Goal: Task Accomplishment & Management: Complete application form

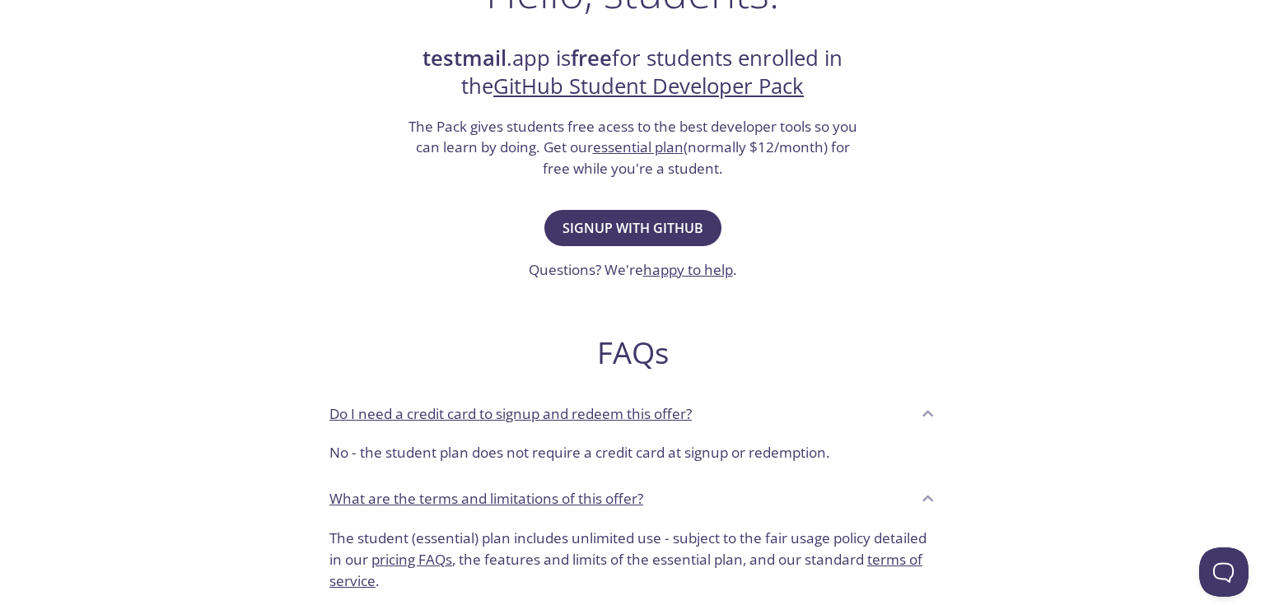
scroll to position [319, 0]
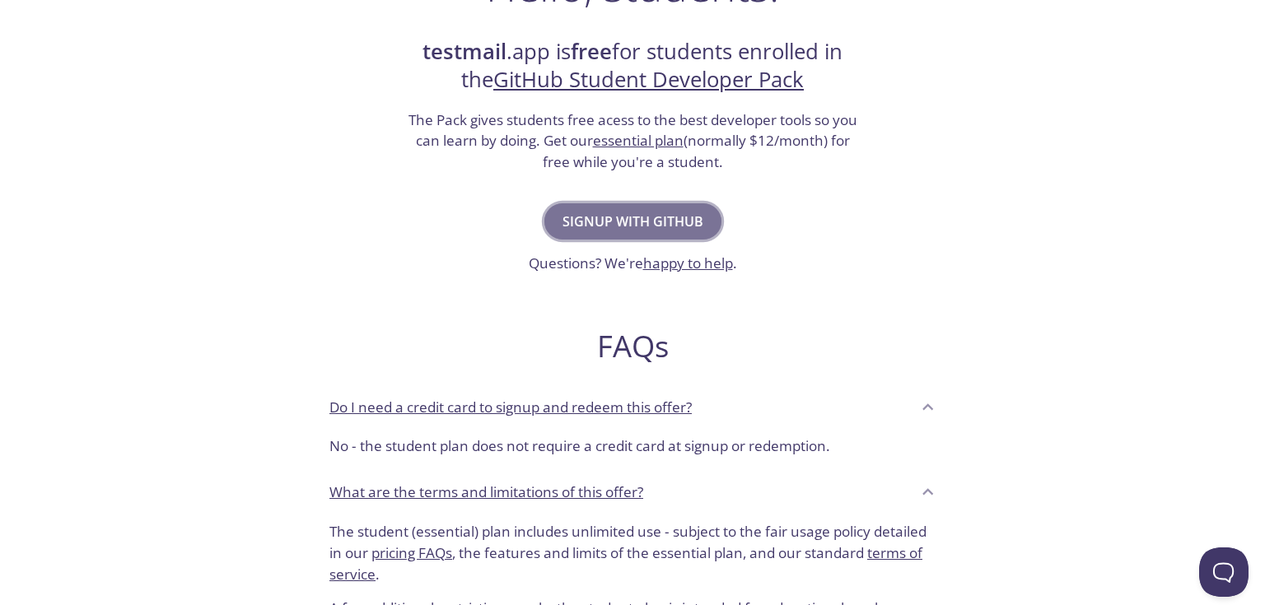
click at [627, 218] on span "Signup with GitHub" at bounding box center [632, 221] width 141 height 23
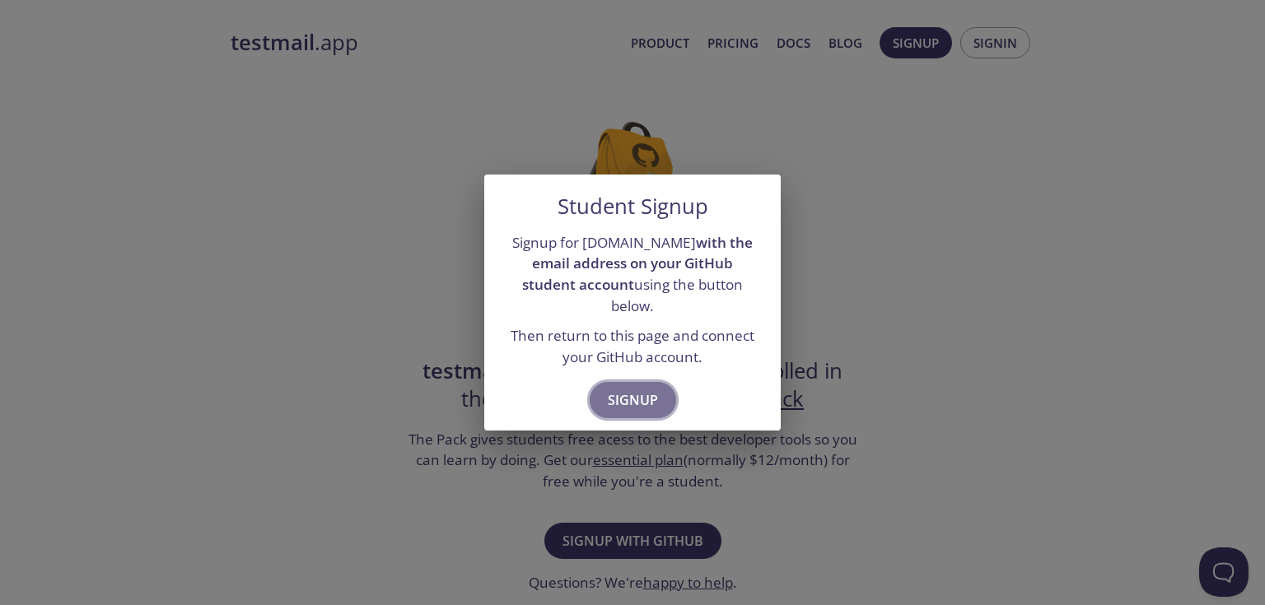
click at [620, 389] on span "Signup" at bounding box center [633, 400] width 50 height 23
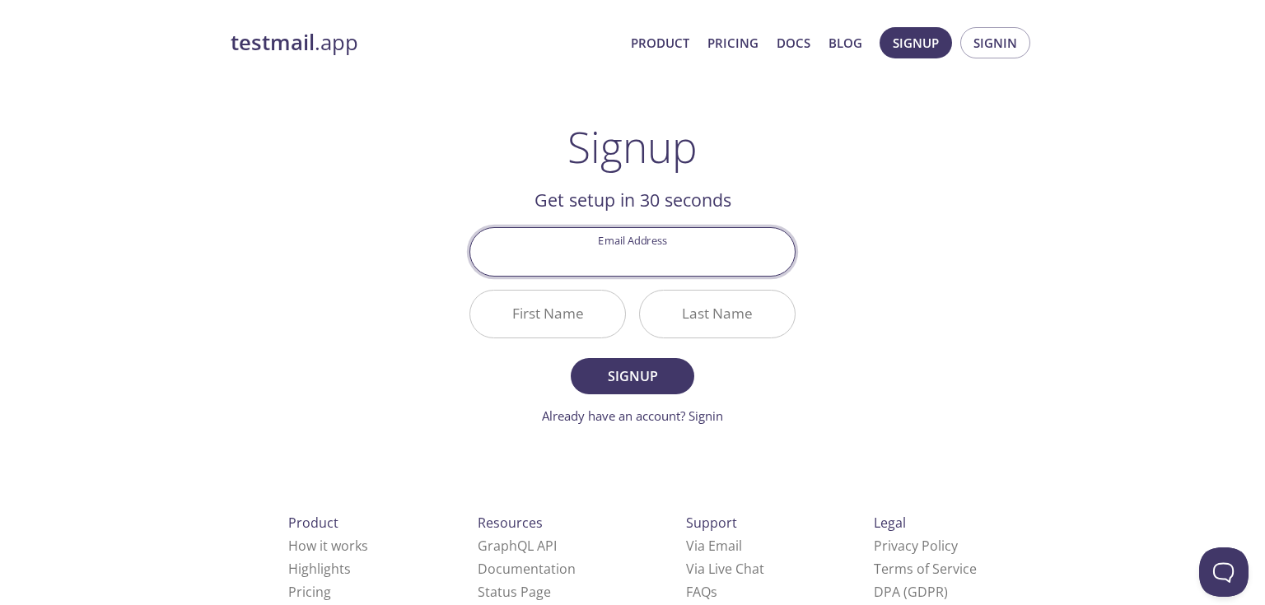
click at [678, 260] on input "Email Address" at bounding box center [632, 251] width 324 height 47
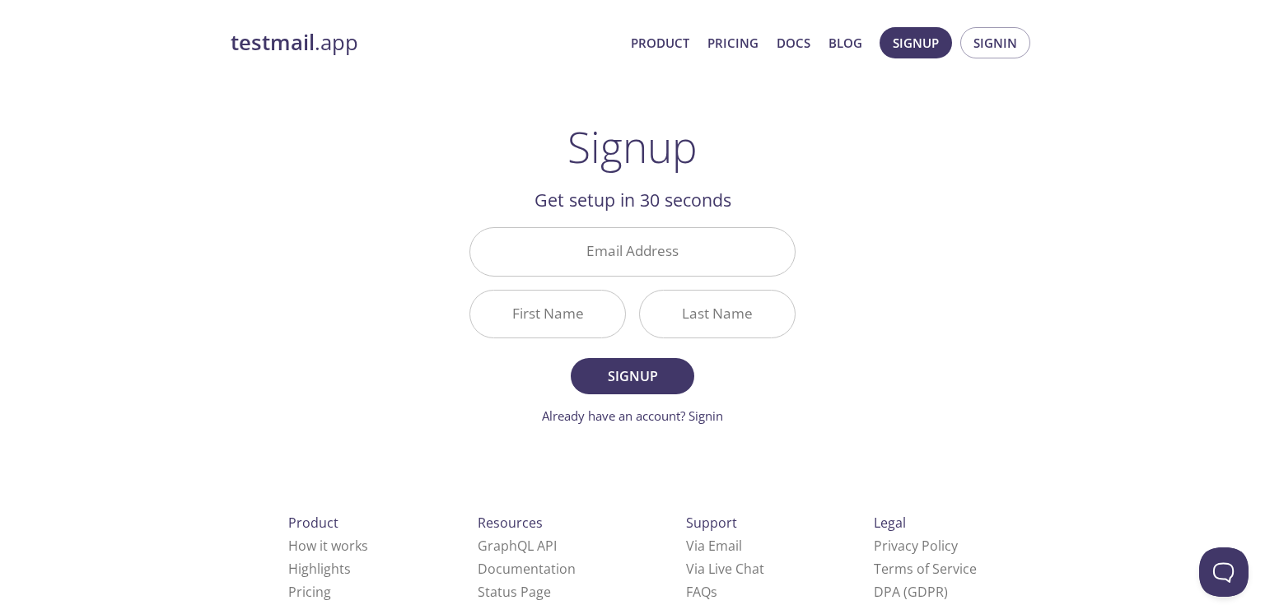
click at [335, 249] on div "testmail .app Product Pricing Docs Blog Signup Signin Signup Get setup in 30 se…" at bounding box center [632, 394] width 843 height 756
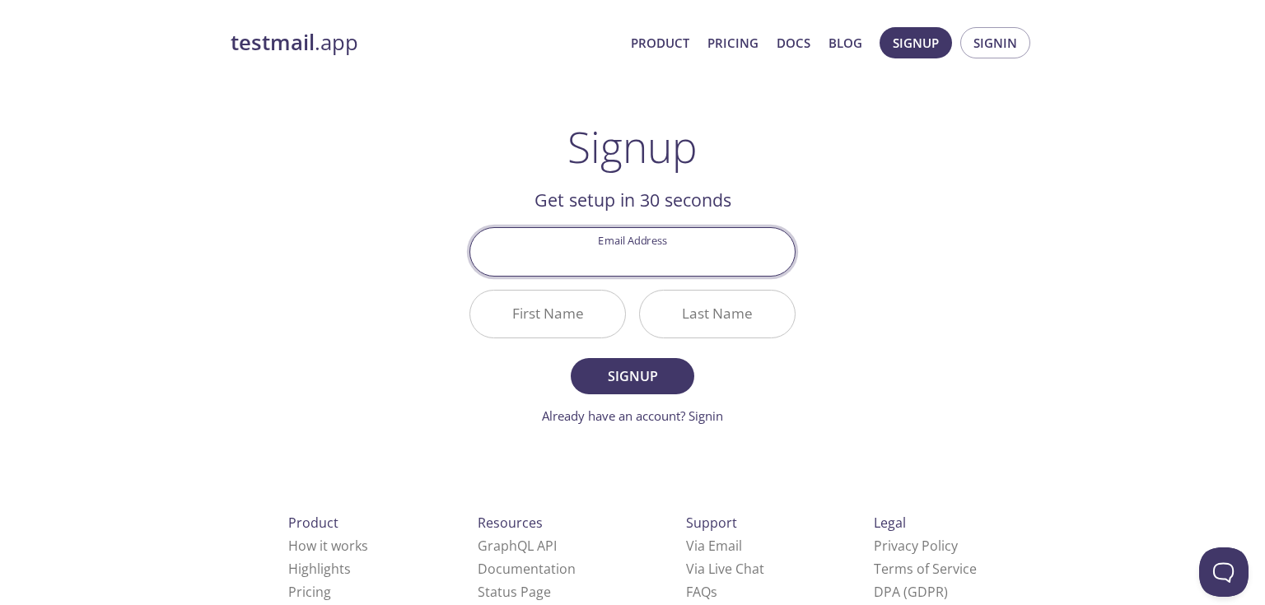
click at [661, 250] on input "Email Address" at bounding box center [632, 251] width 324 height 47
type input "asifurarahman@gmail.com"
click at [552, 315] on input "First Name" at bounding box center [547, 314] width 155 height 47
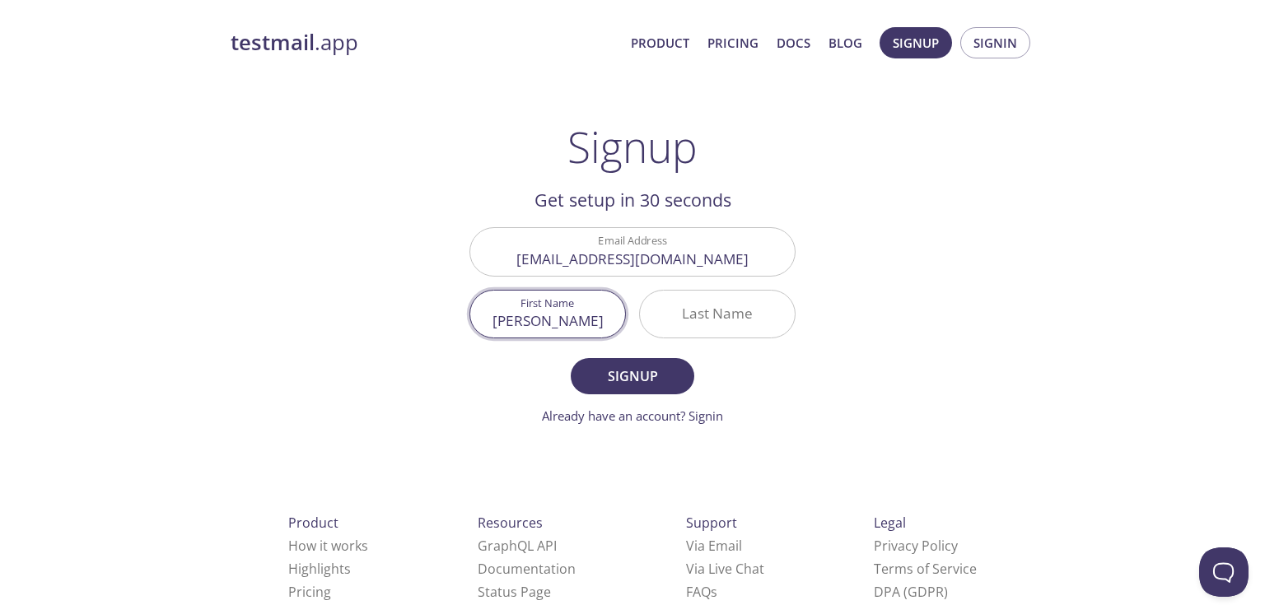
type input "[PERSON_NAME]"
click at [774, 303] on input "Last Name" at bounding box center [717, 314] width 155 height 47
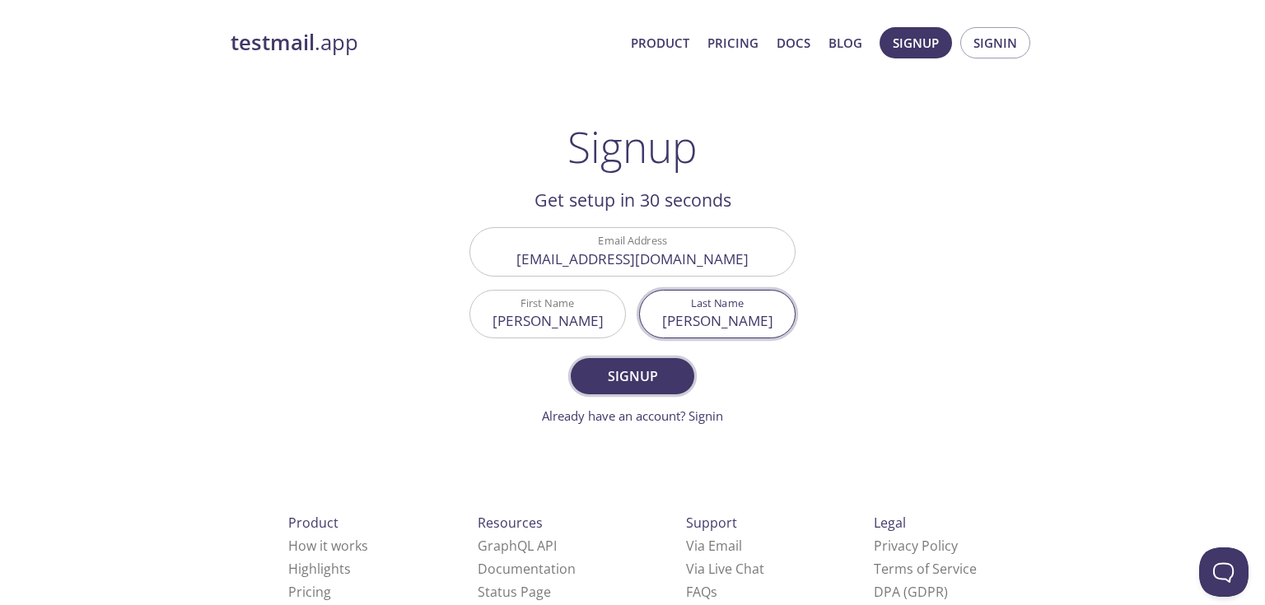
type input "[PERSON_NAME]"
click at [627, 377] on span "Signup" at bounding box center [632, 376] width 87 height 23
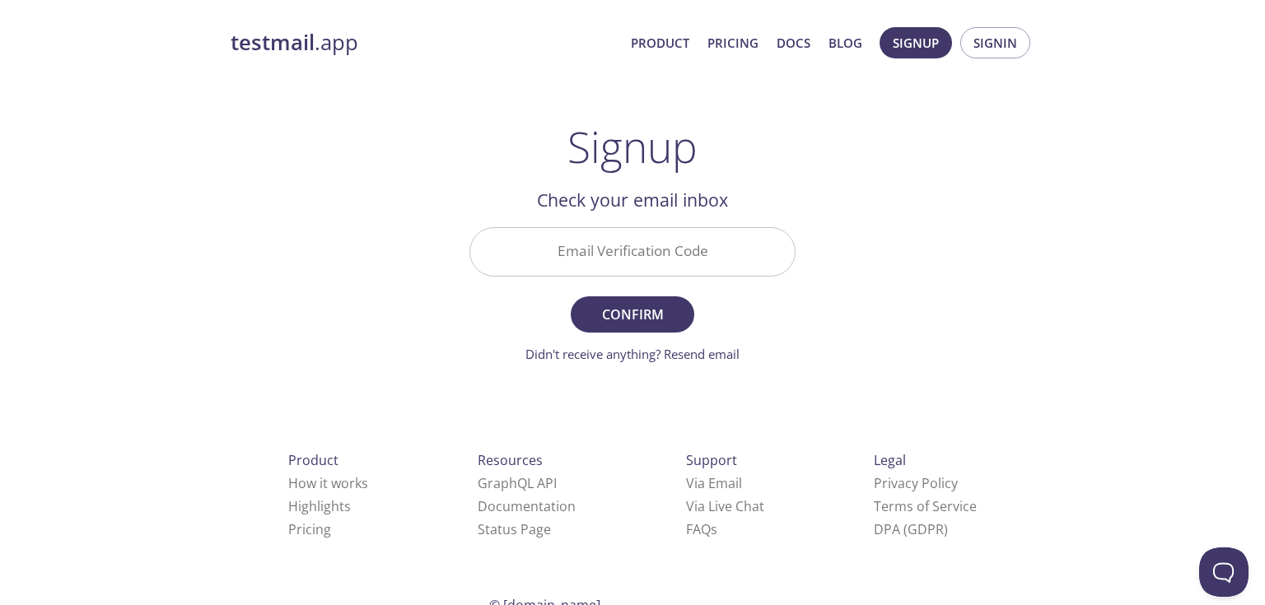
click at [636, 246] on input "Email Verification Code" at bounding box center [632, 251] width 324 height 47
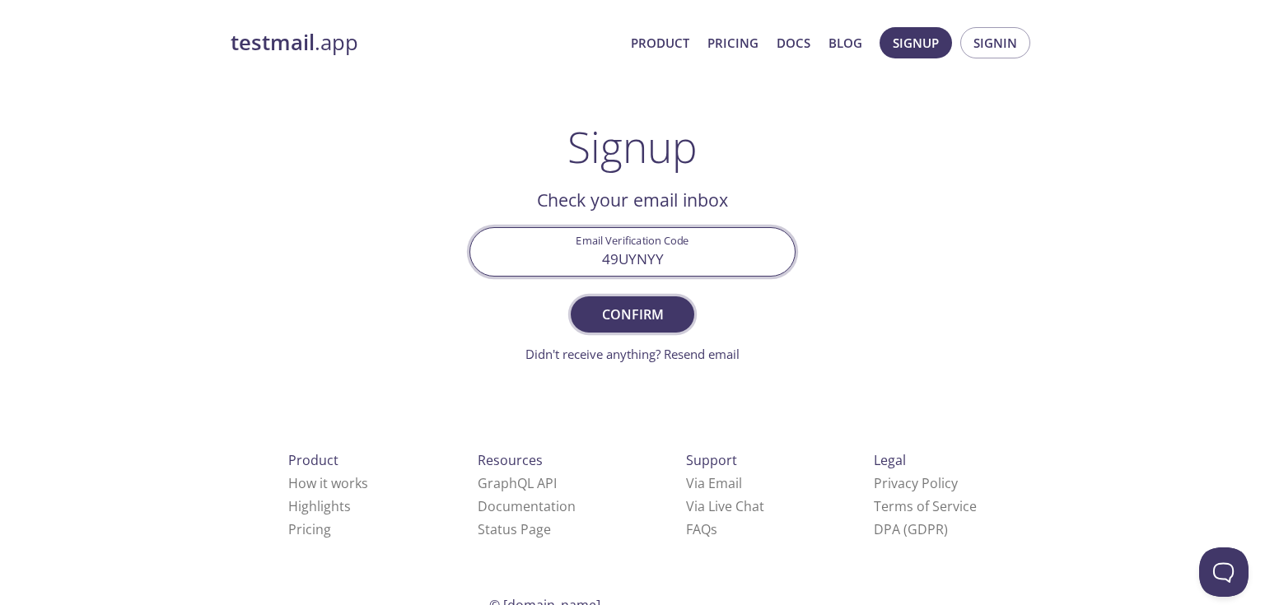
type input "49UYNYY"
click at [654, 324] on span "Confirm" at bounding box center [632, 314] width 87 height 23
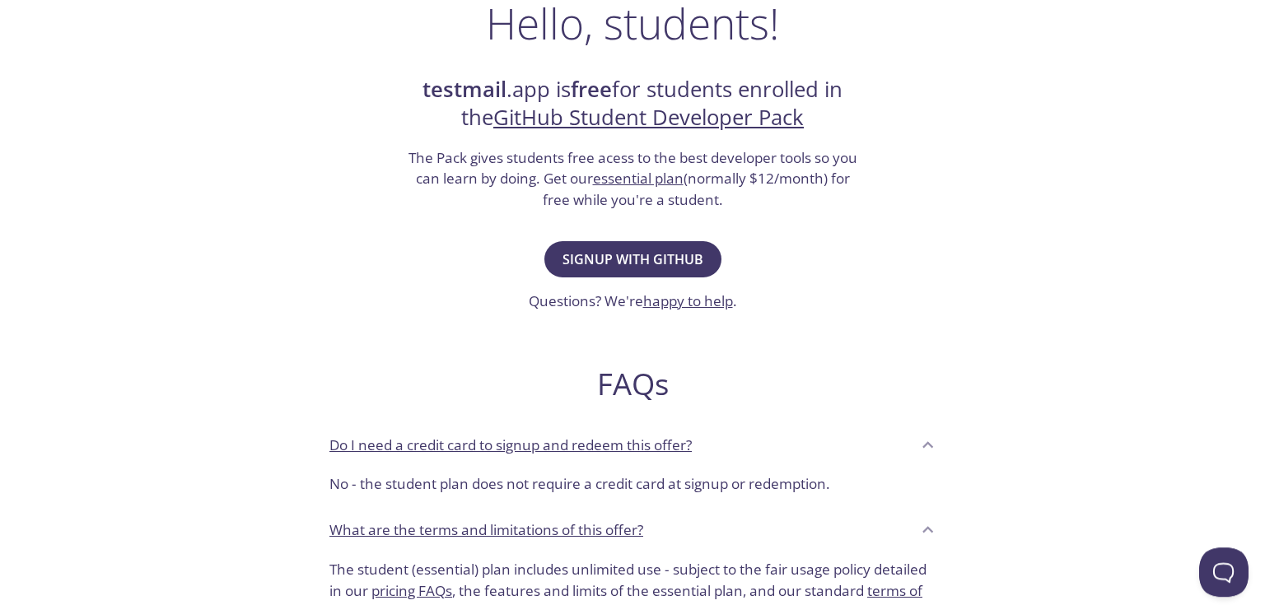
scroll to position [319, 0]
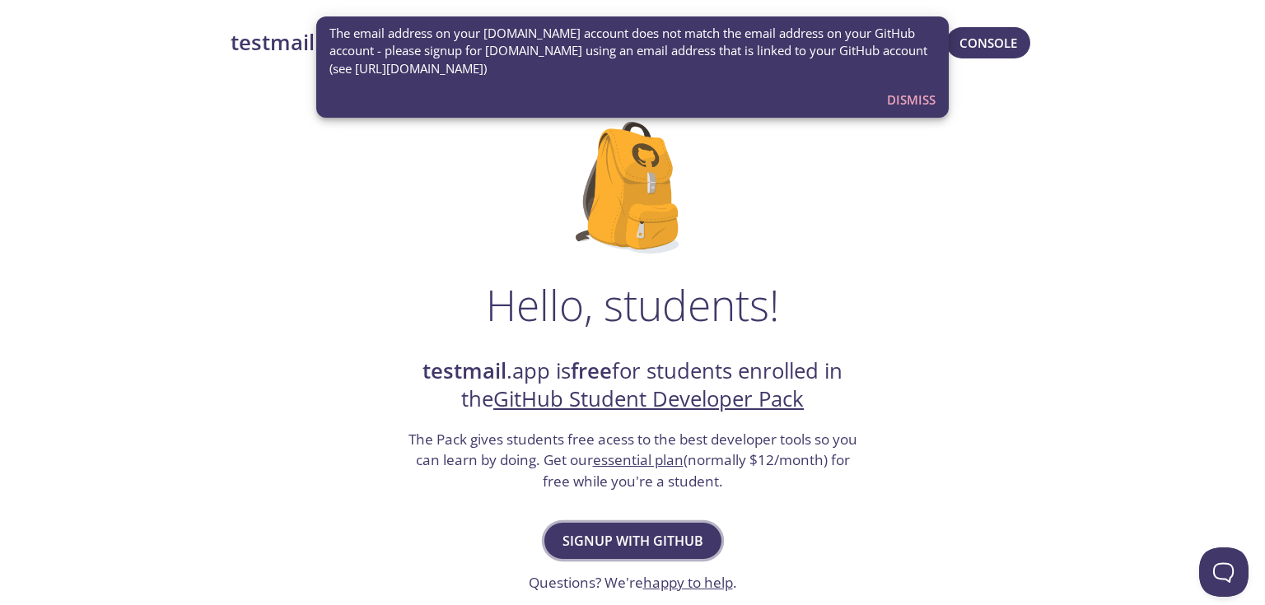
scroll to position [106, 0]
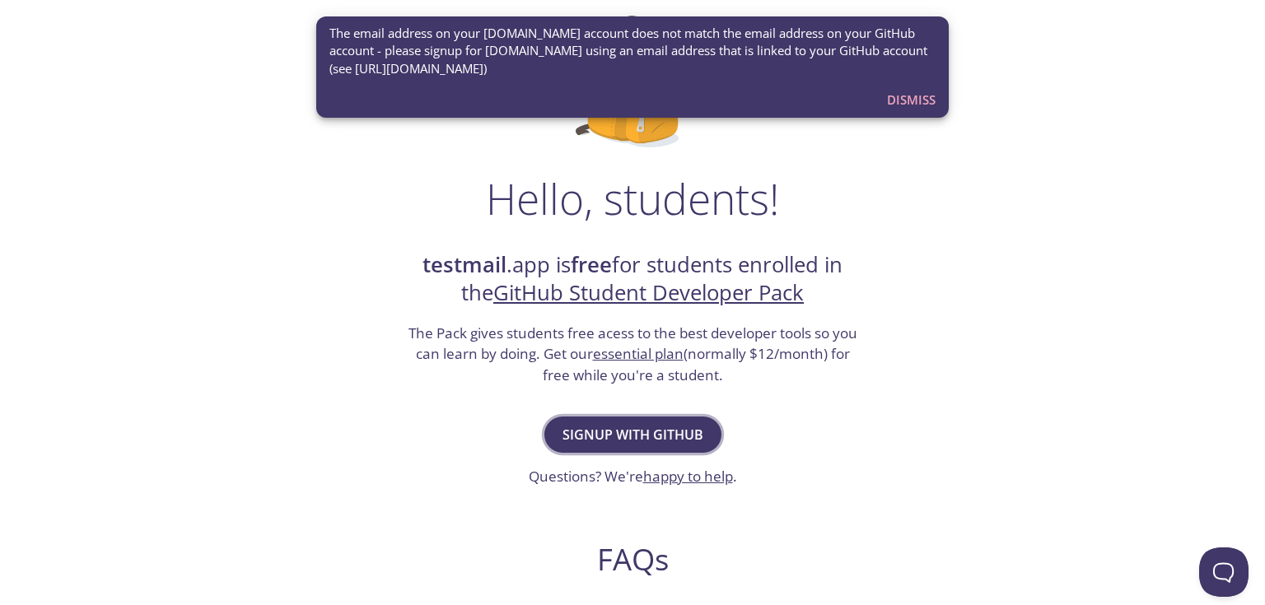
click at [660, 432] on span "Signup with GitHub" at bounding box center [632, 434] width 141 height 23
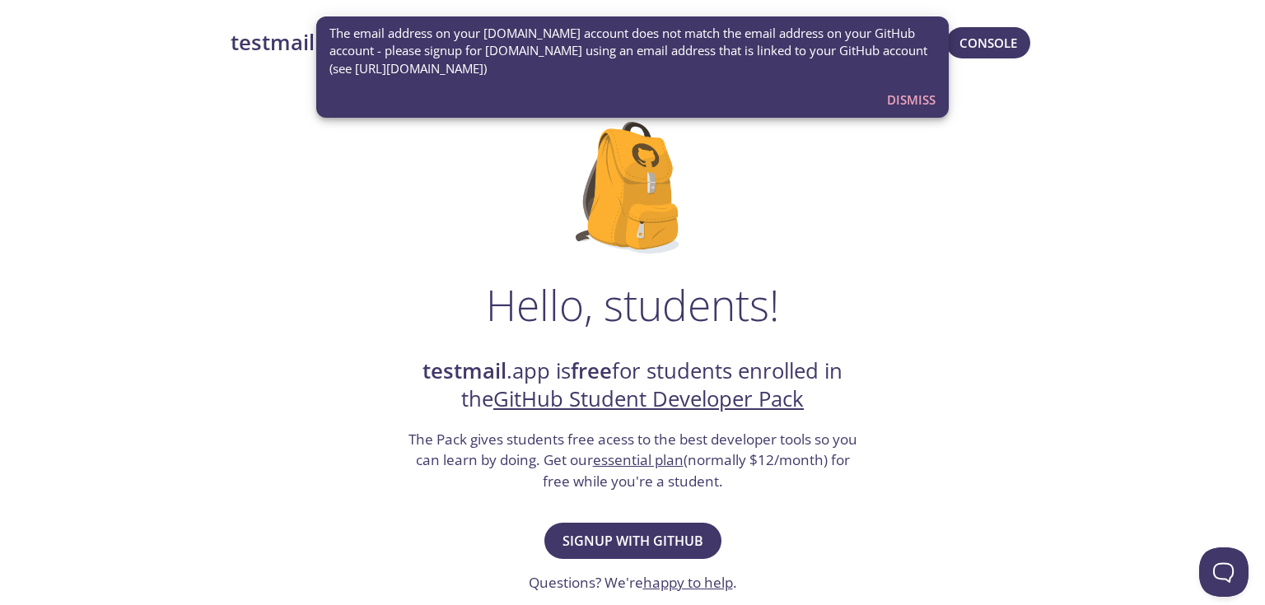
click at [250, 43] on strong "testmail" at bounding box center [273, 42] width 84 height 29
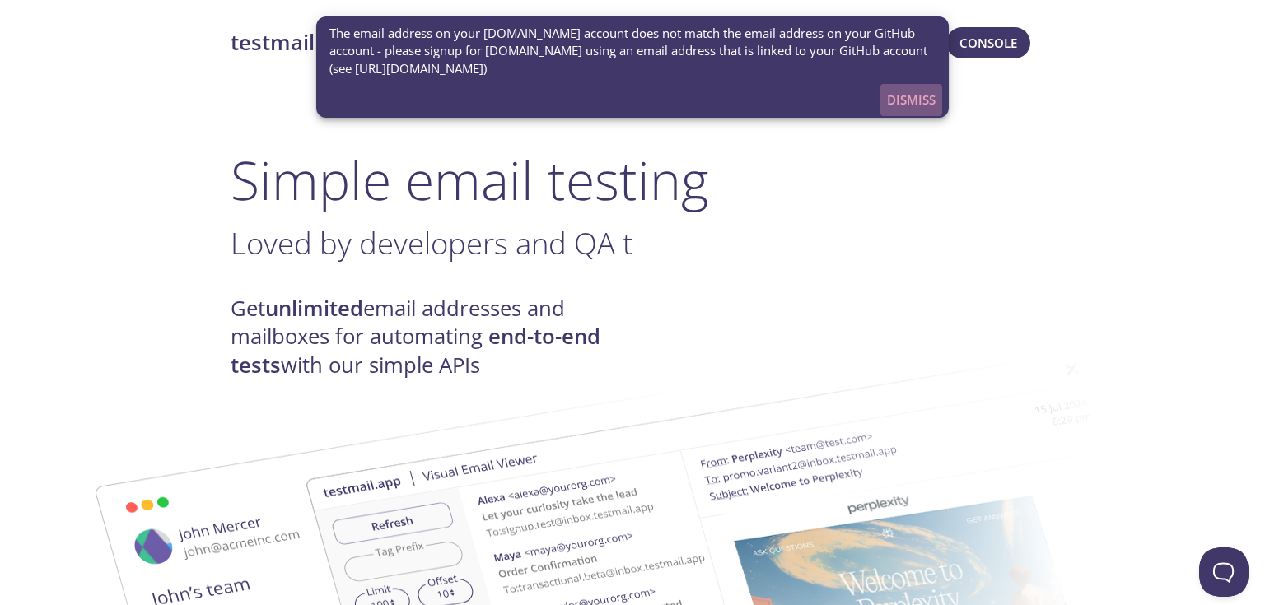
click at [921, 97] on span "Dismiss" at bounding box center [911, 99] width 49 height 21
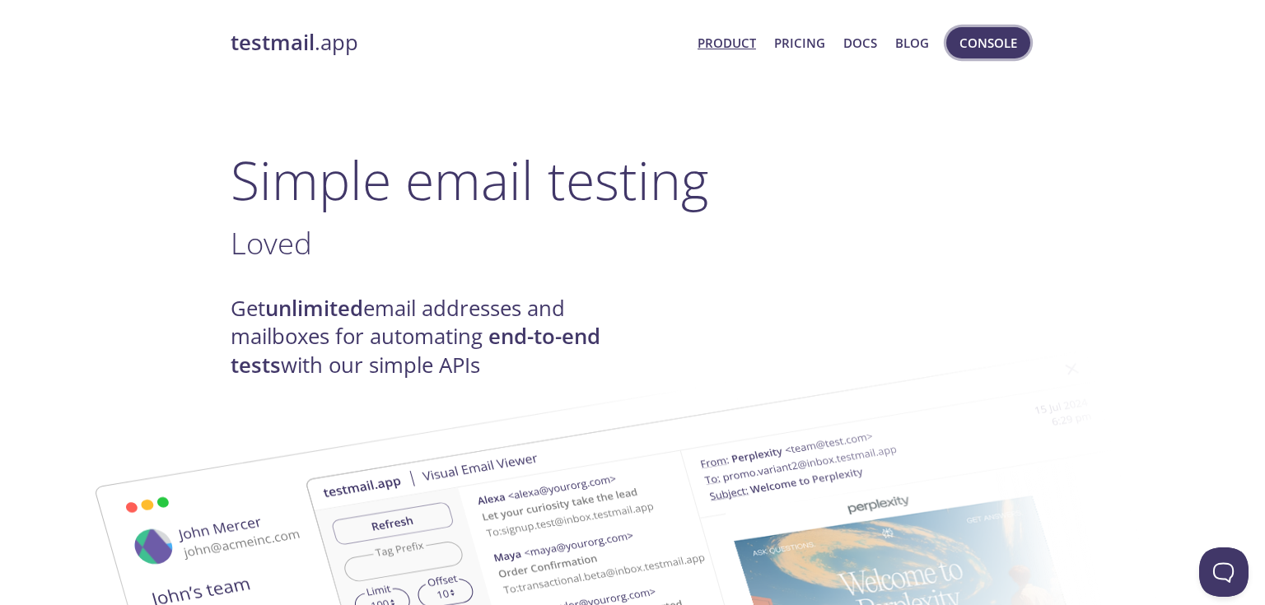
click at [994, 43] on span "Console" at bounding box center [988, 42] width 58 height 21
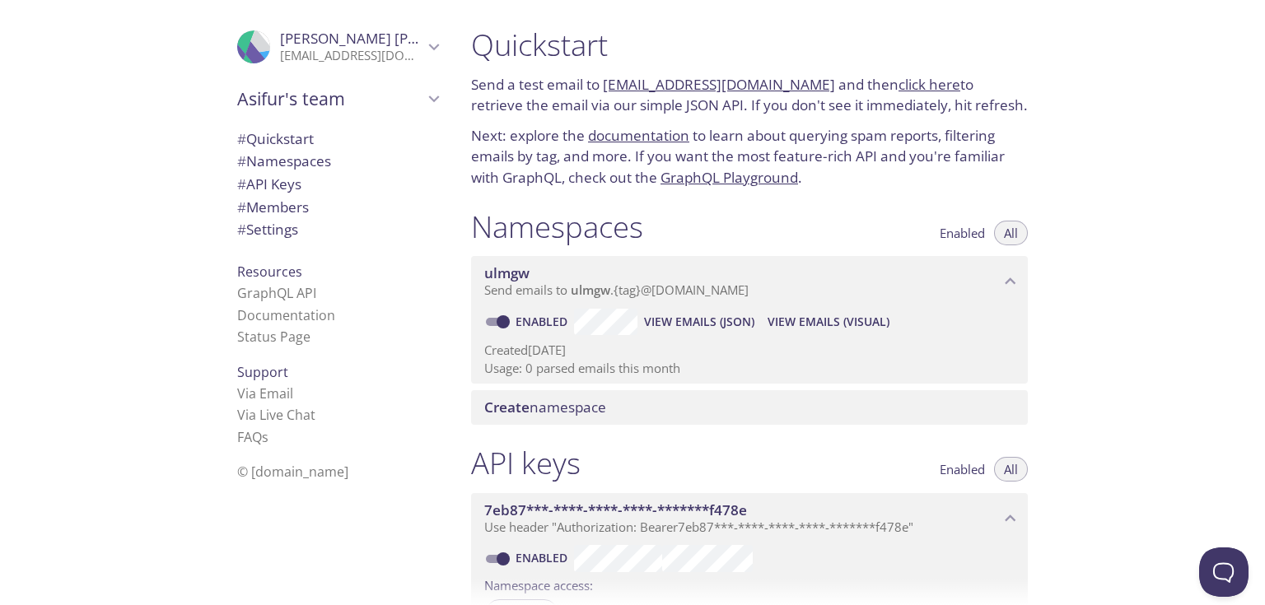
click at [438, 41] on icon "Asifur Rahman" at bounding box center [433, 46] width 21 height 21
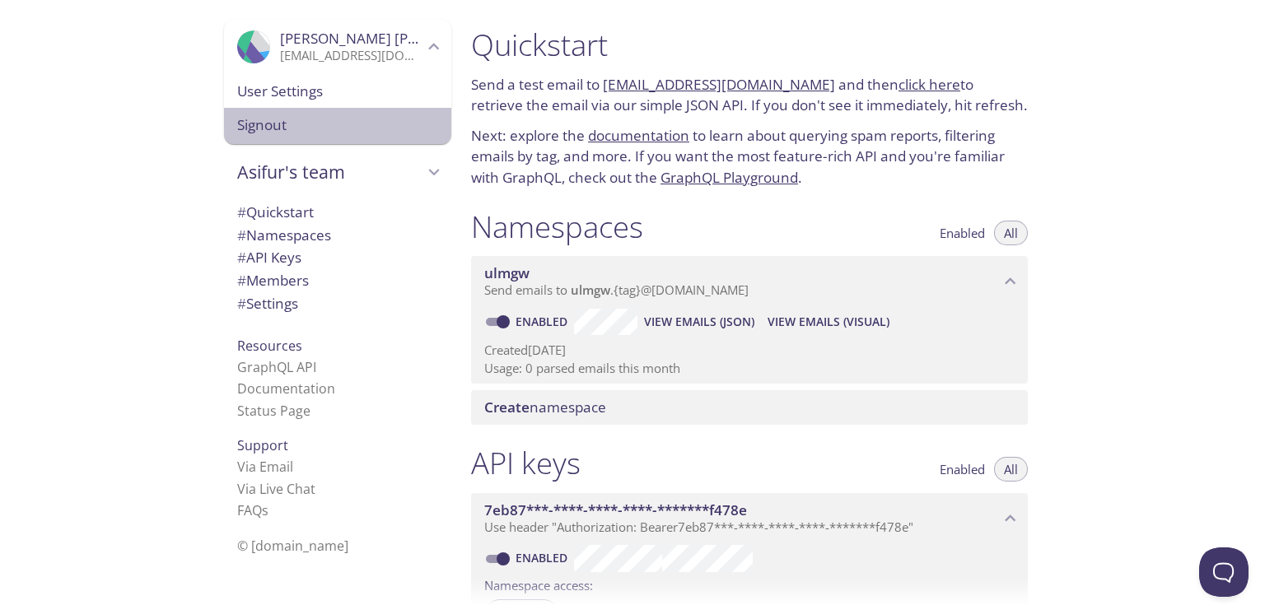
click at [290, 115] on span "Signout" at bounding box center [337, 124] width 201 height 21
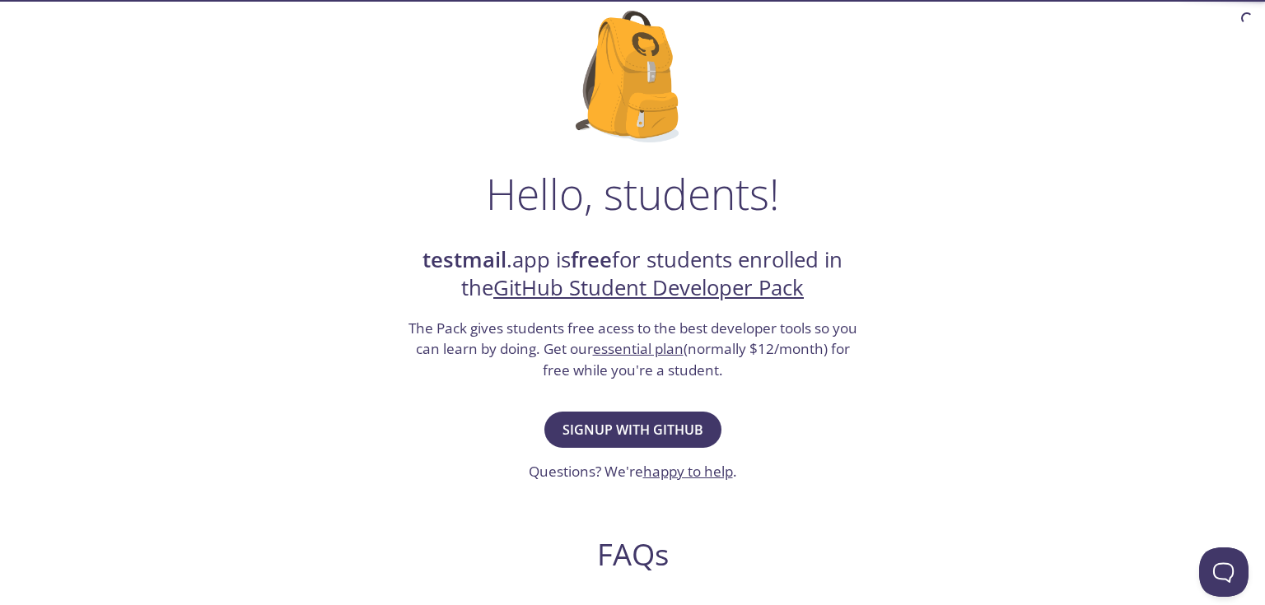
scroll to position [213, 0]
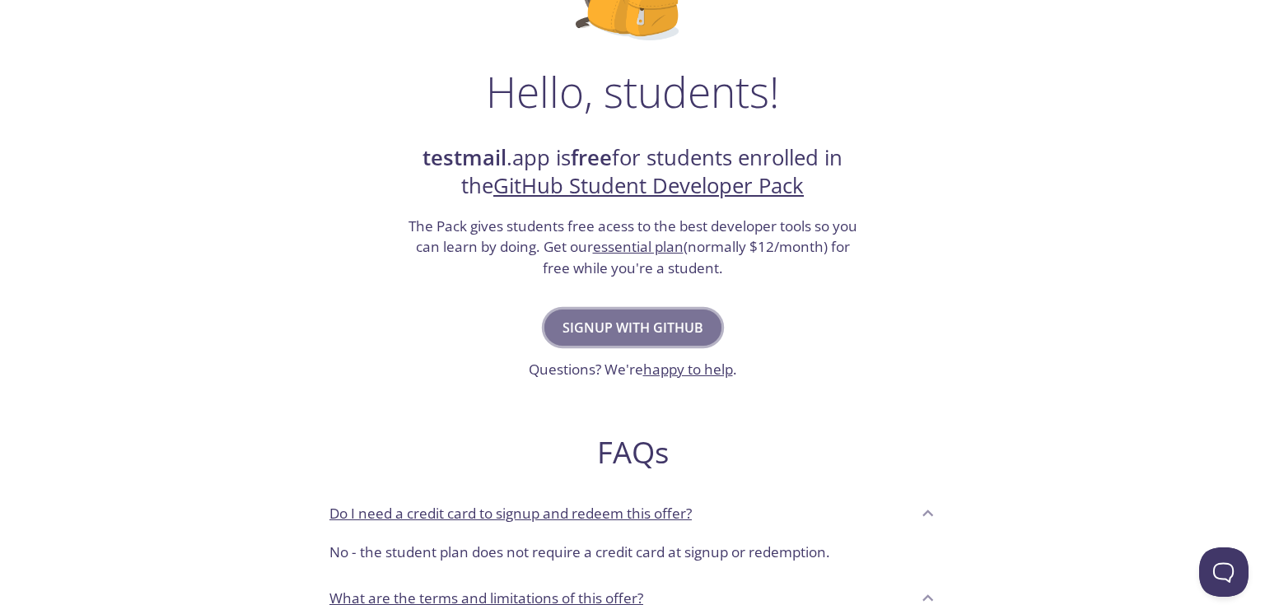
click at [578, 325] on span "Signup with GitHub" at bounding box center [632, 327] width 141 height 23
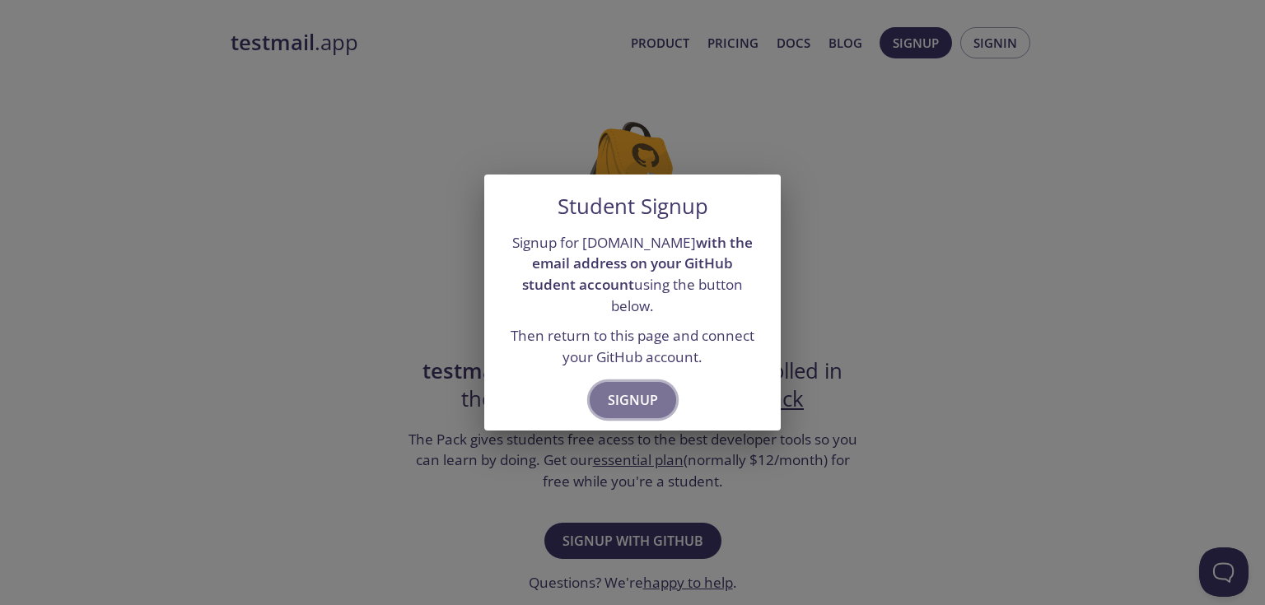
click at [636, 393] on span "Signup" at bounding box center [633, 400] width 50 height 23
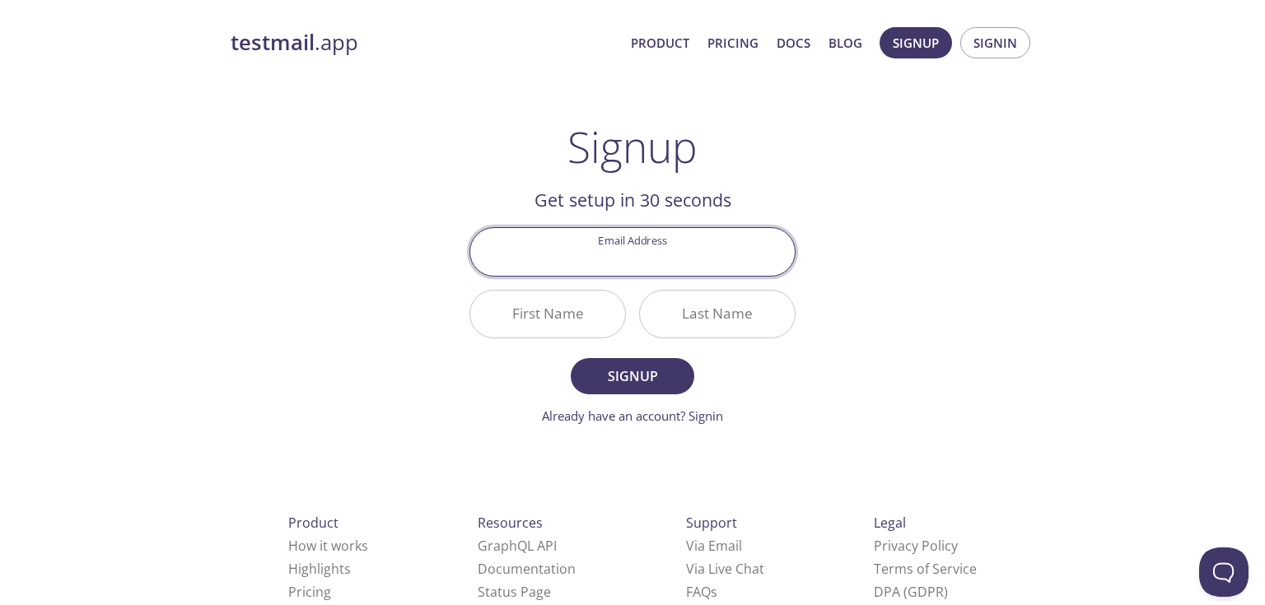
paste input "[EMAIL_ADDRESS][DOMAIN_NAME]"
type input "[EMAIL_ADDRESS][DOMAIN_NAME]"
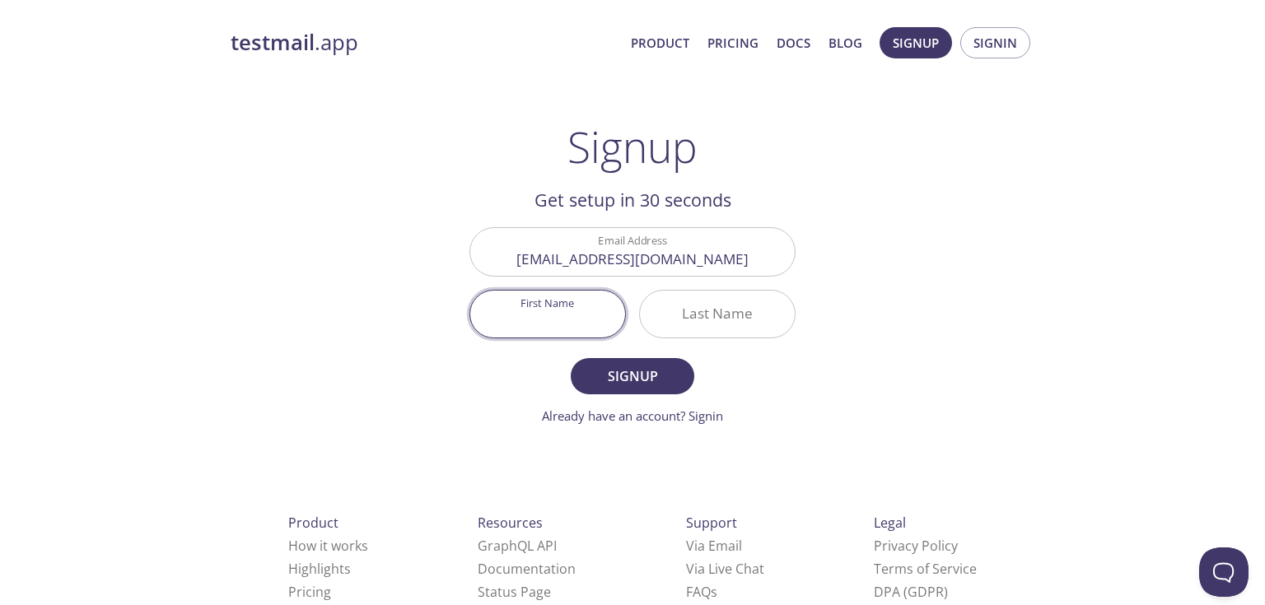
click at [576, 308] on input "First Name" at bounding box center [547, 314] width 155 height 47
type input "[PERSON_NAME]"
click at [700, 305] on input "Last Name" at bounding box center [717, 314] width 155 height 47
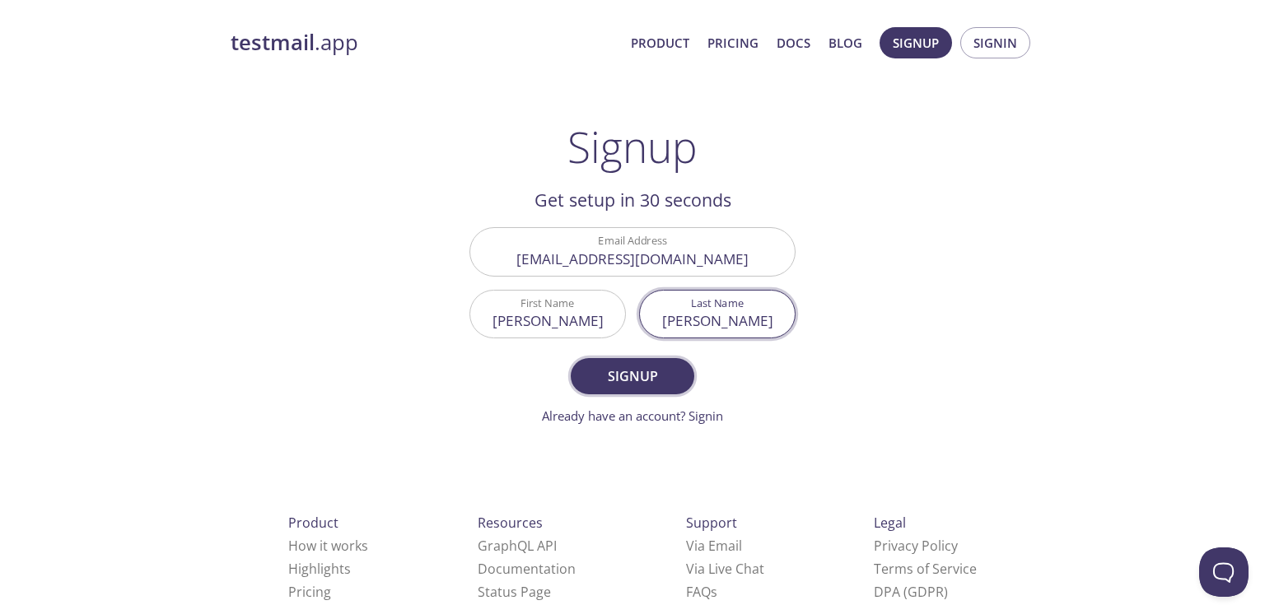
type input "[PERSON_NAME]"
click at [632, 388] on button "Signup" at bounding box center [633, 376] width 124 height 36
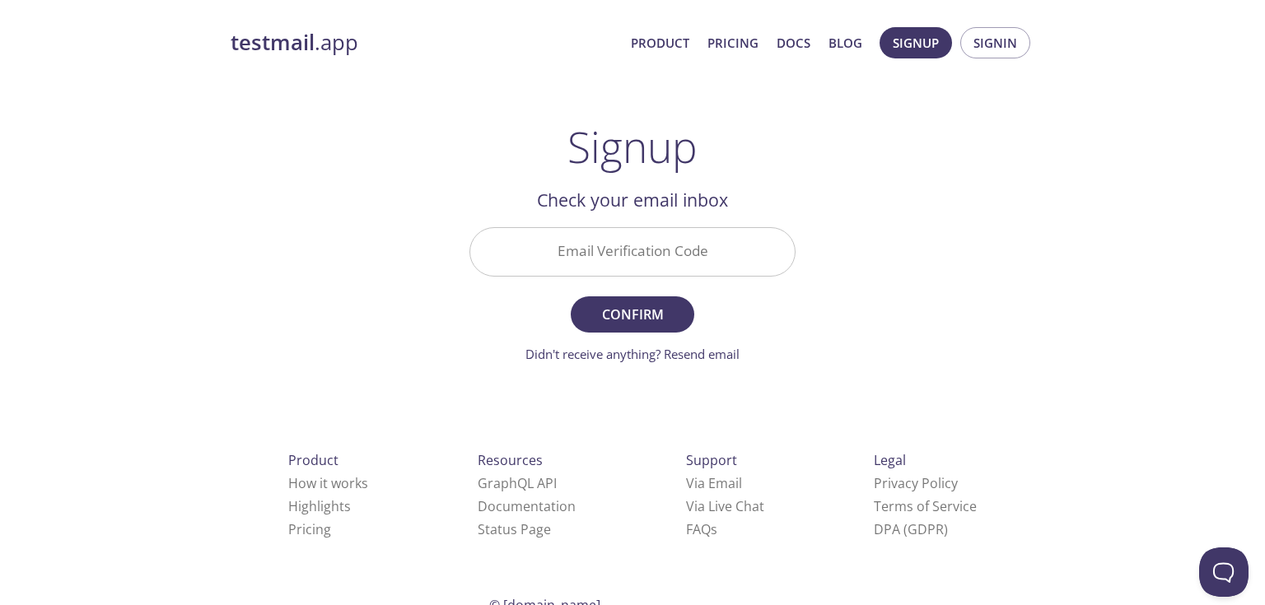
click at [601, 261] on input "Email Verification Code" at bounding box center [632, 251] width 324 height 47
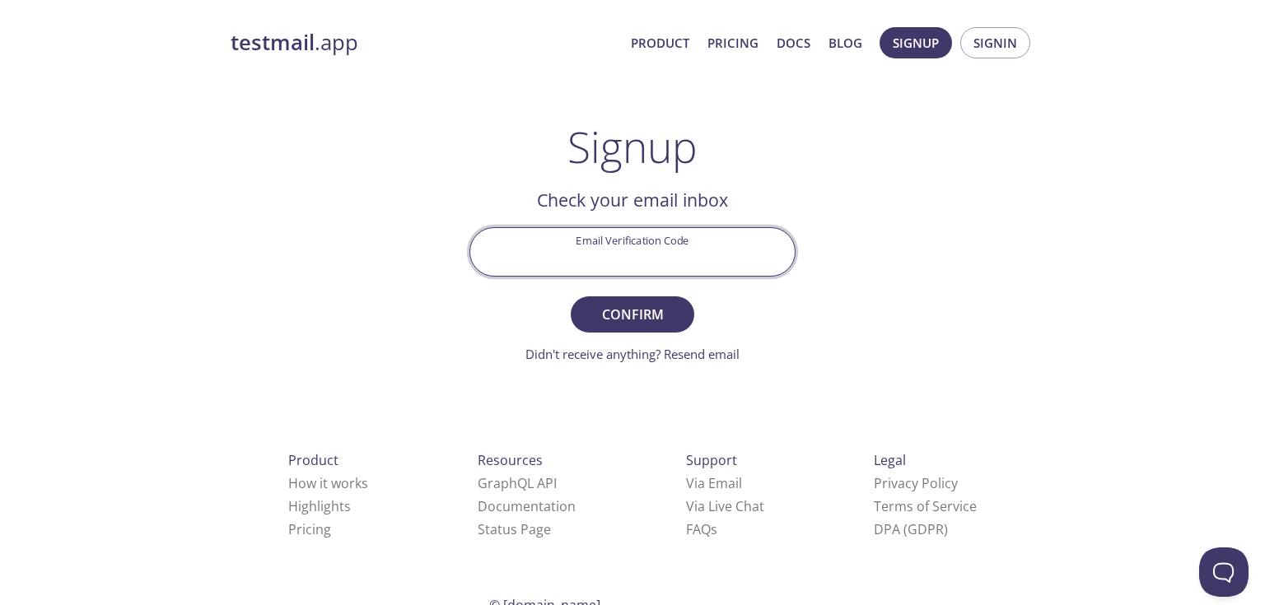
paste input "SMWVE77"
type input "SMWVE77"
click at [592, 315] on span "Confirm" at bounding box center [632, 314] width 87 height 23
